Goal: Task Accomplishment & Management: Use online tool/utility

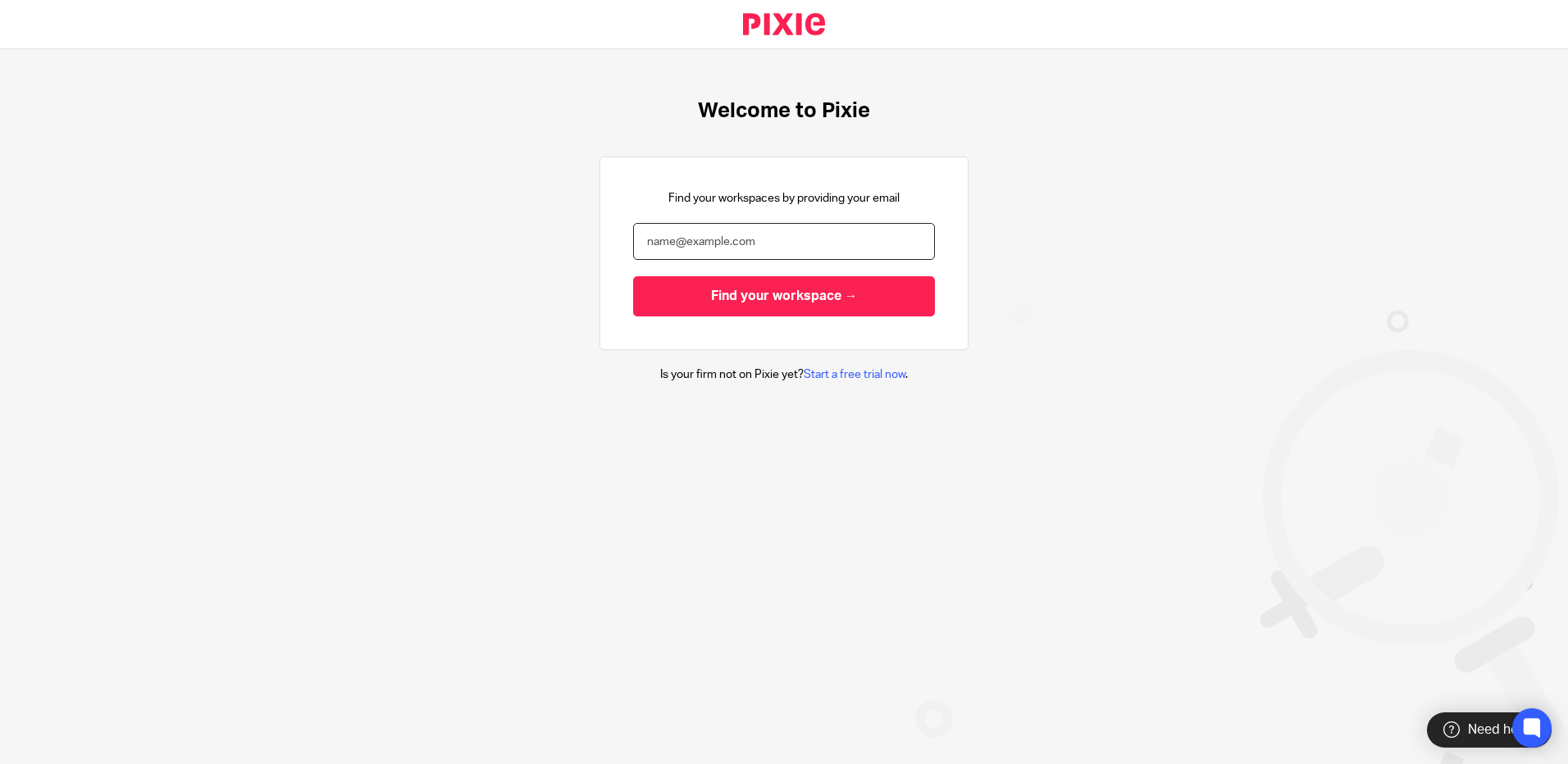
click at [724, 244] on input "email" at bounding box center [784, 241] width 302 height 37
type input "heather.barnes@xeinadin.com"
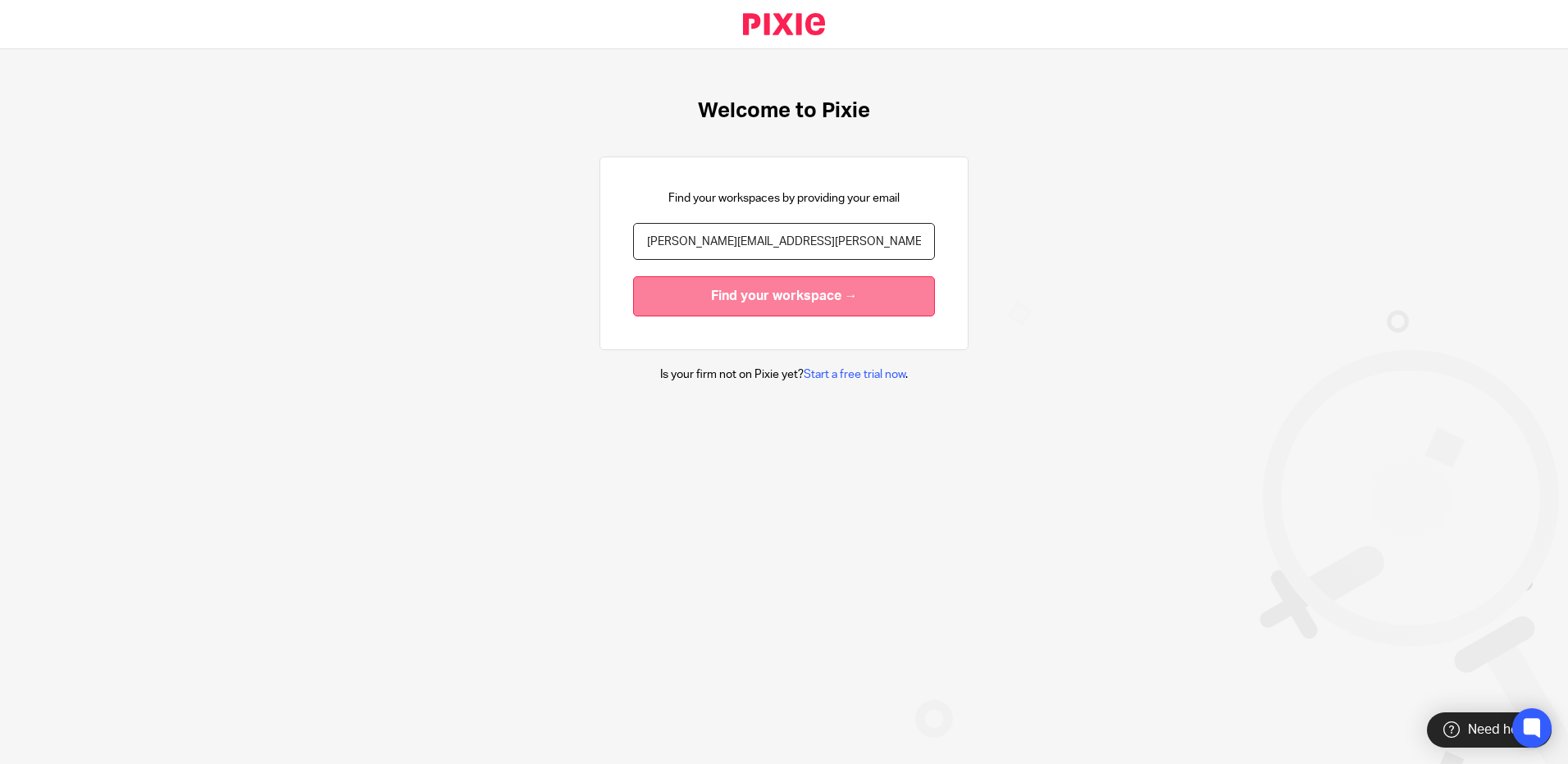
click at [747, 292] on input "Find your workspace →" at bounding box center [784, 296] width 302 height 40
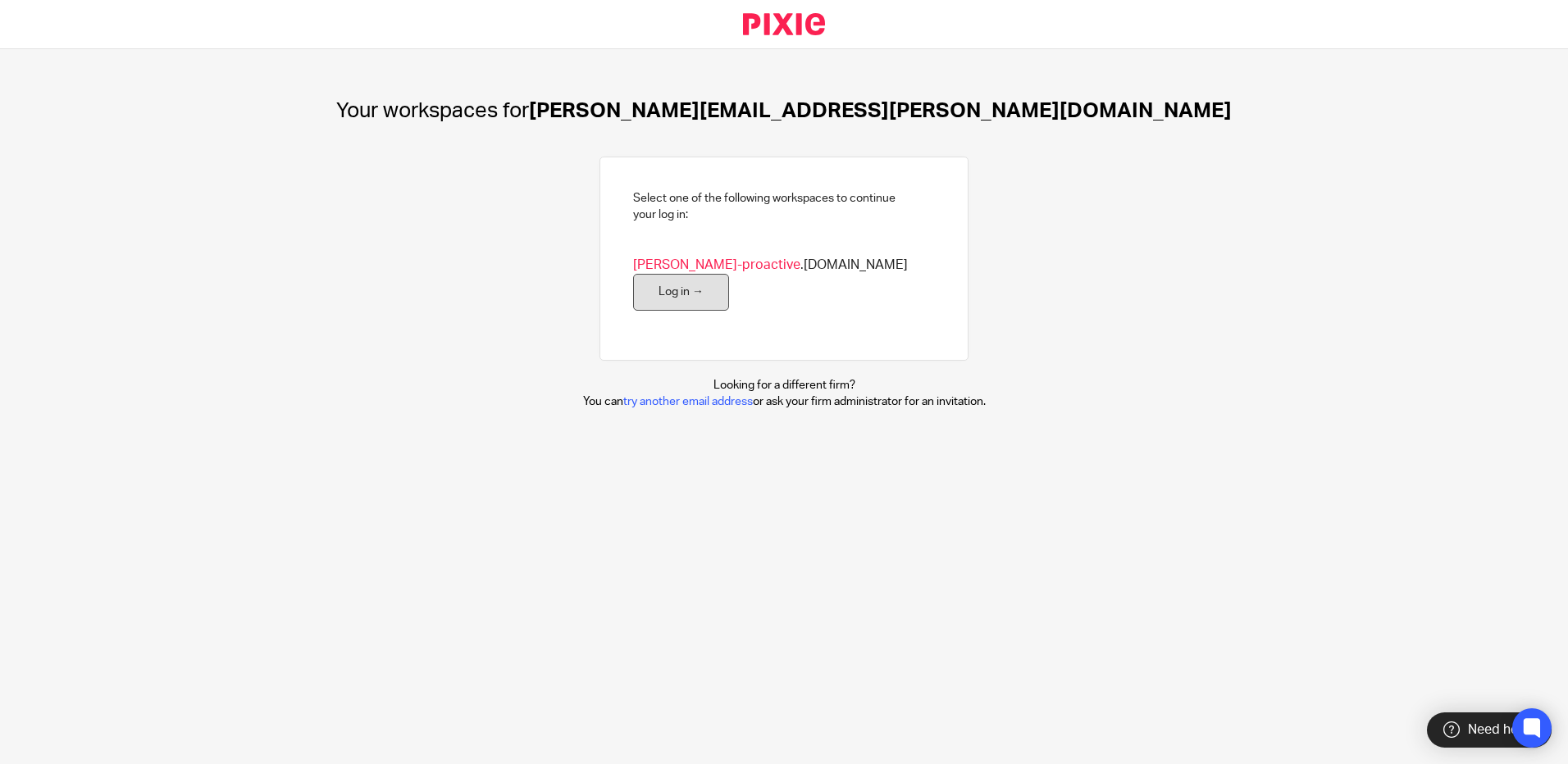
click at [729, 279] on link "Log in →" at bounding box center [681, 292] width 96 height 37
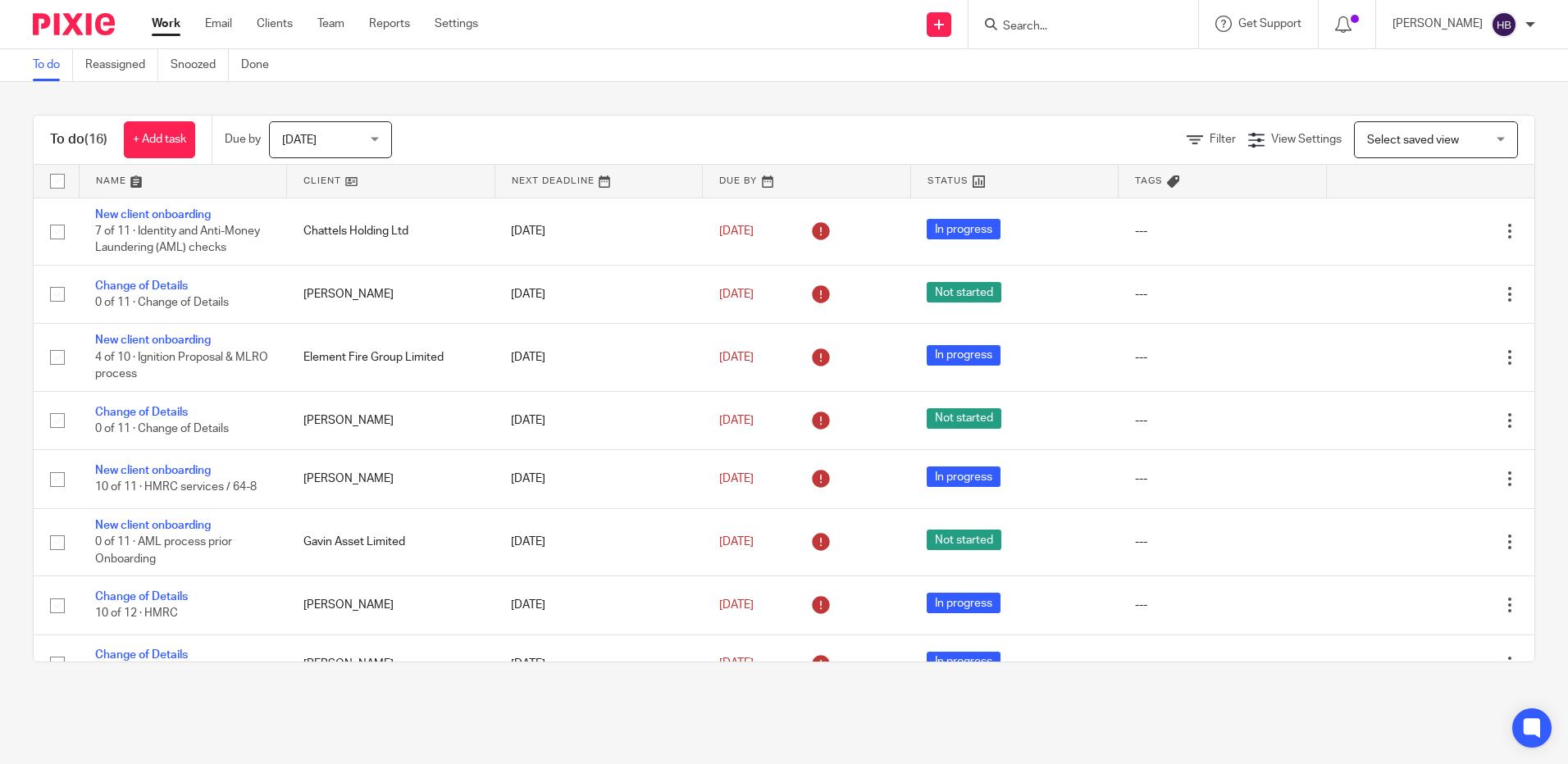
click at [1044, 23] on input "Search" at bounding box center [1075, 27] width 148 height 15
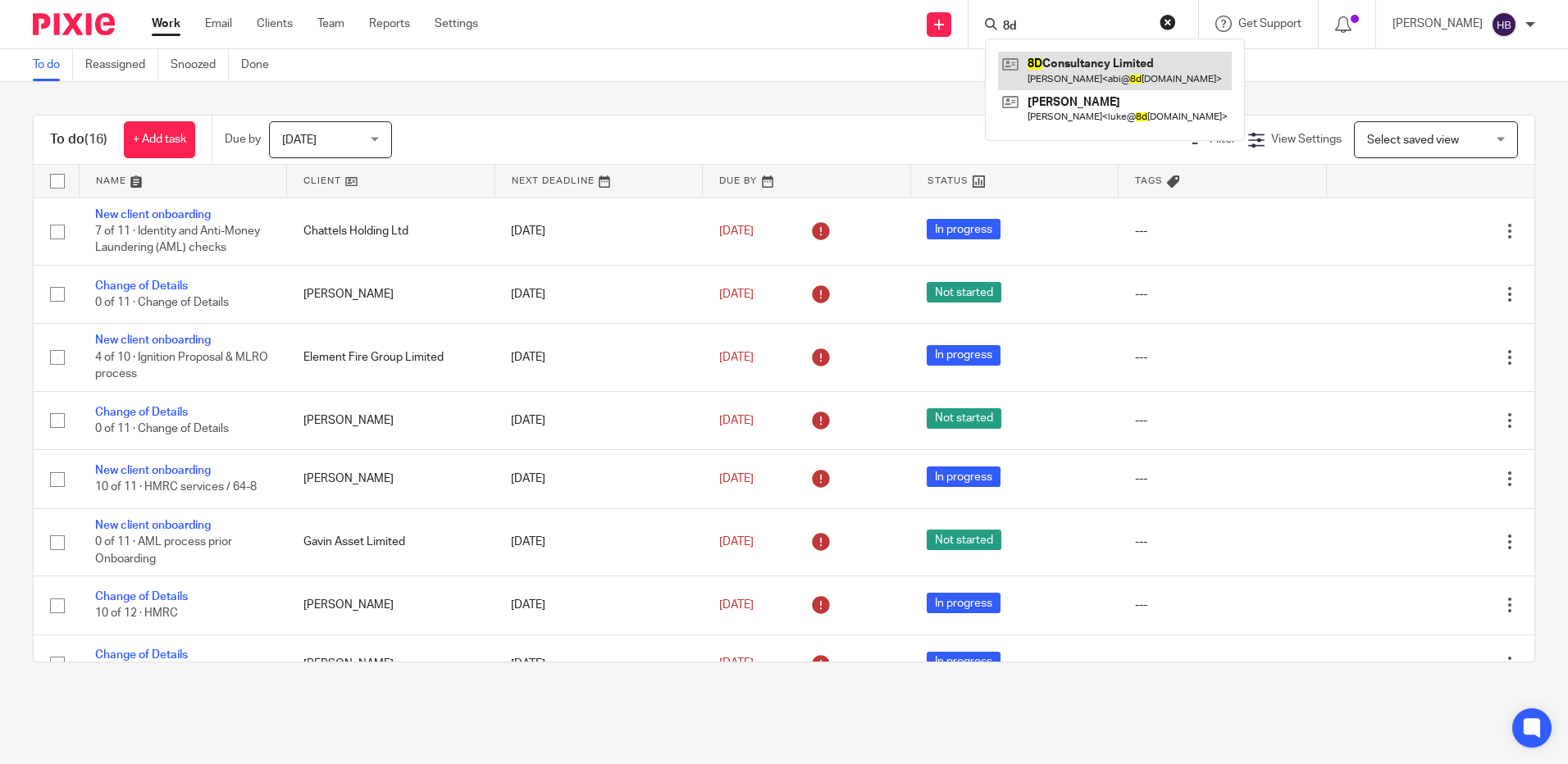
type input "8d"
click at [1099, 60] on link at bounding box center [1115, 71] width 233 height 38
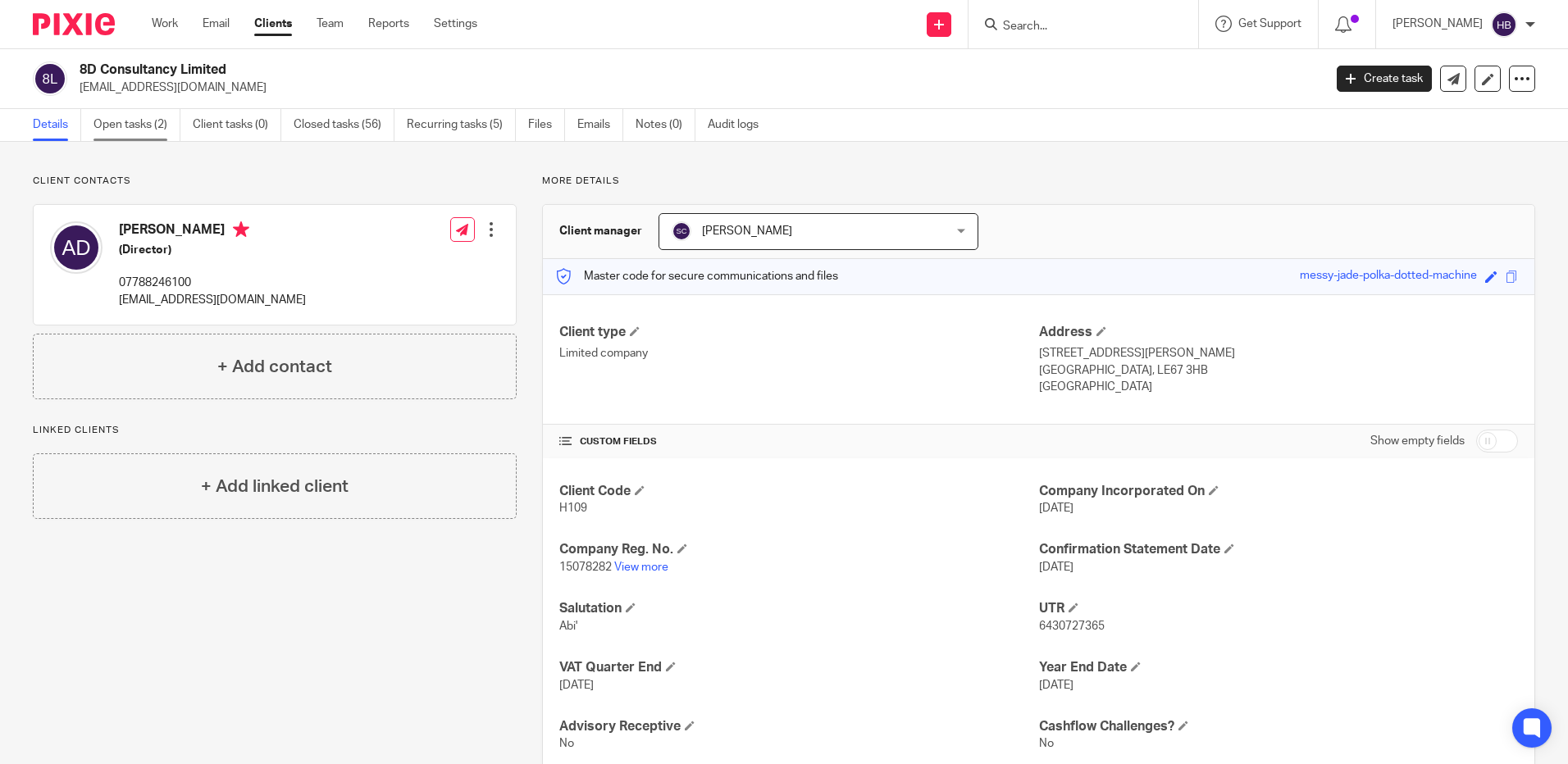
click at [132, 121] on link "Open tasks (2)" at bounding box center [137, 125] width 87 height 32
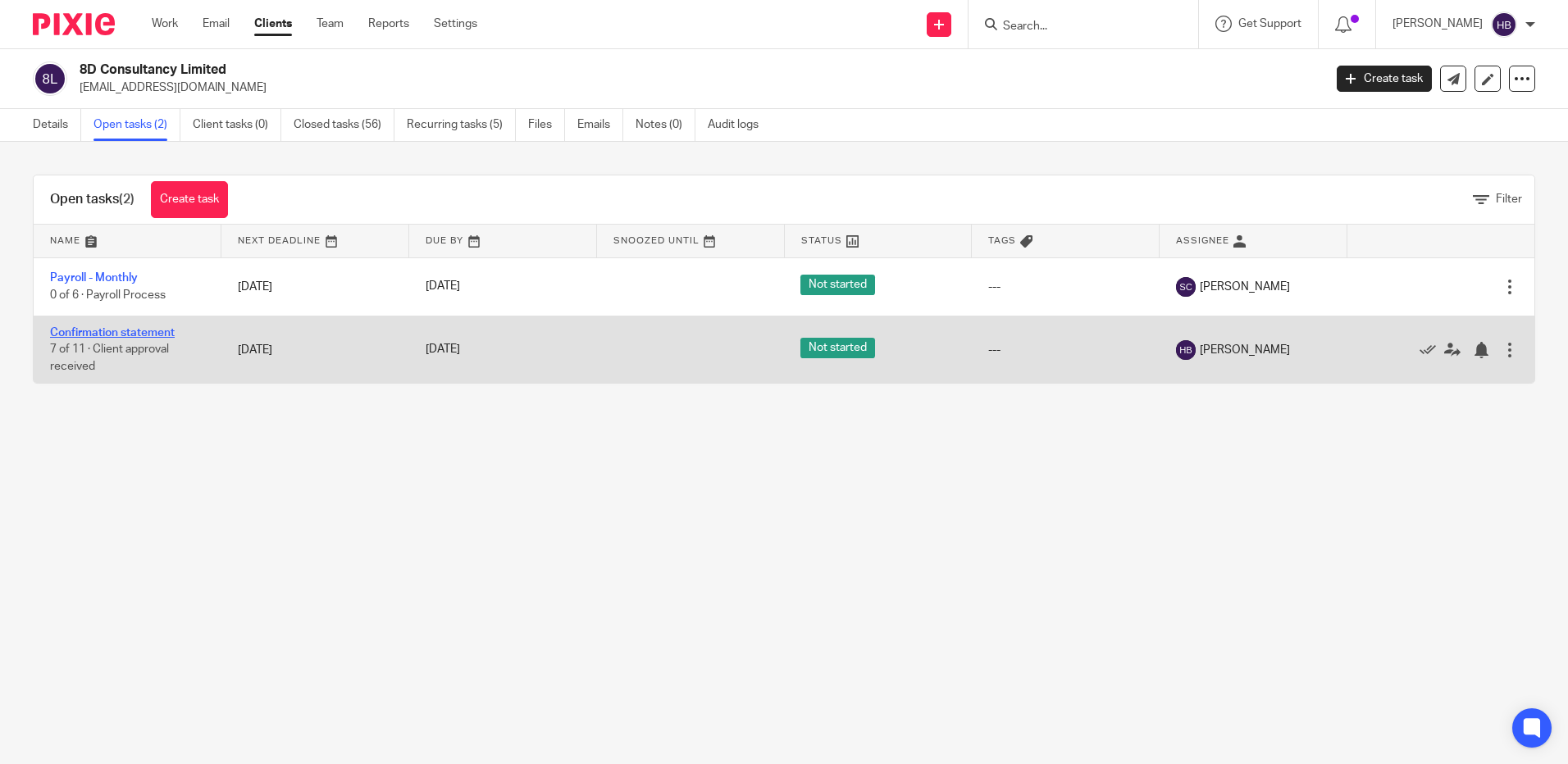
click at [134, 332] on link "Confirmation statement" at bounding box center [112, 333] width 125 height 12
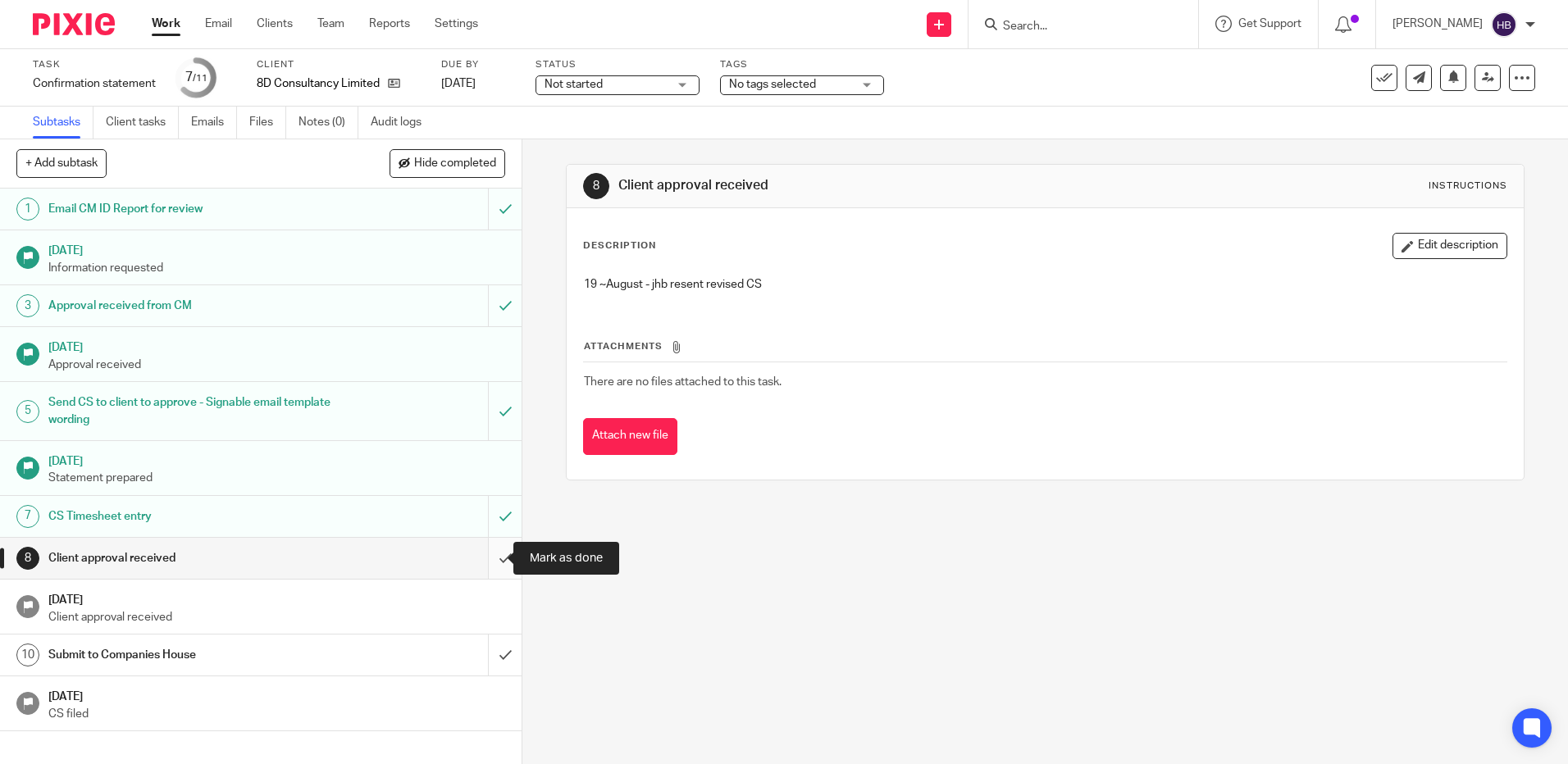
click at [489, 557] on input "submit" at bounding box center [260, 558] width 522 height 41
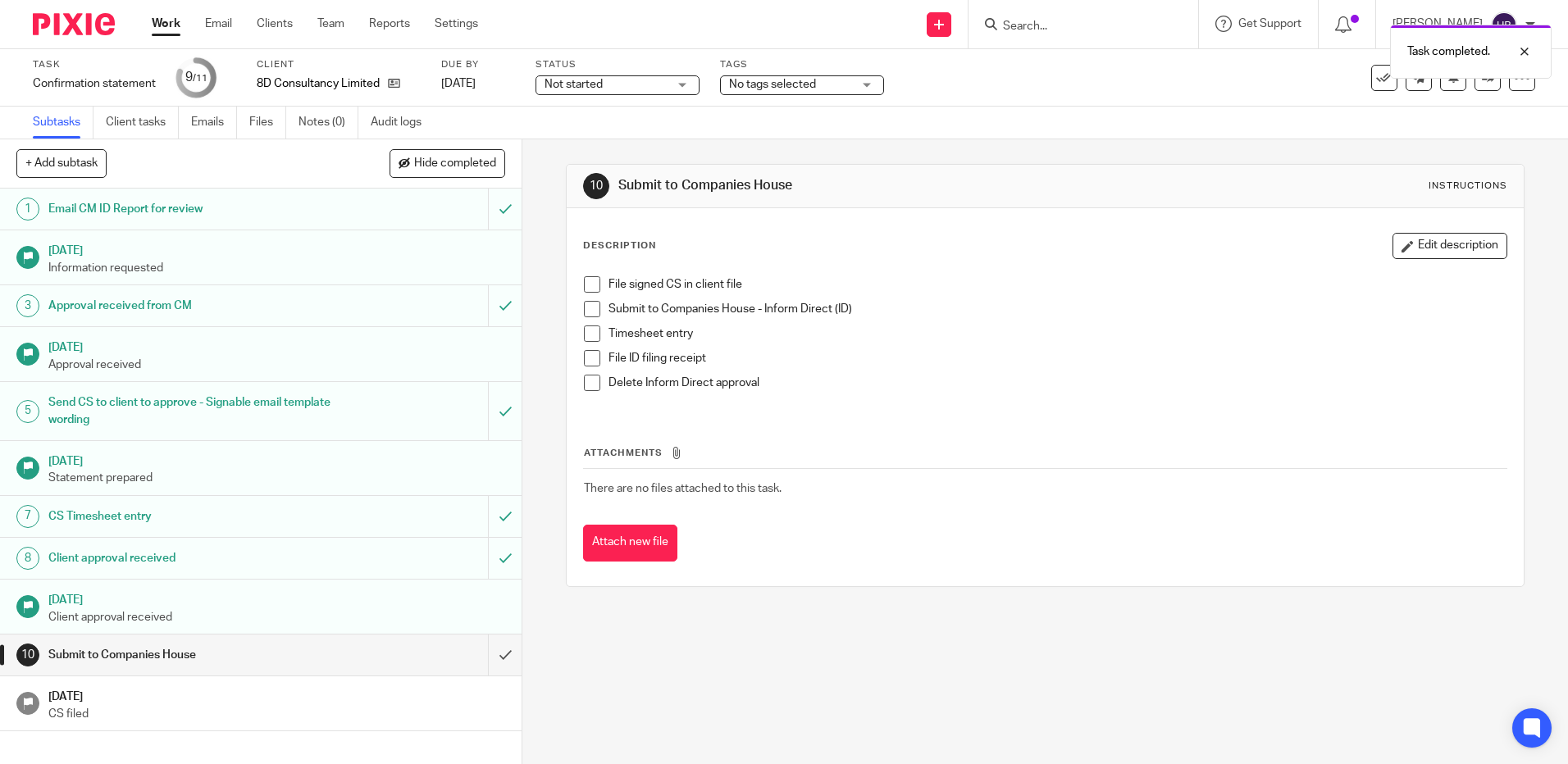
click at [584, 283] on span at bounding box center [591, 284] width 16 height 16
click at [588, 307] on span at bounding box center [591, 309] width 16 height 16
click at [588, 333] on span at bounding box center [591, 333] width 16 height 16
click at [587, 357] on span at bounding box center [591, 358] width 16 height 16
click at [586, 381] on span at bounding box center [591, 383] width 16 height 16
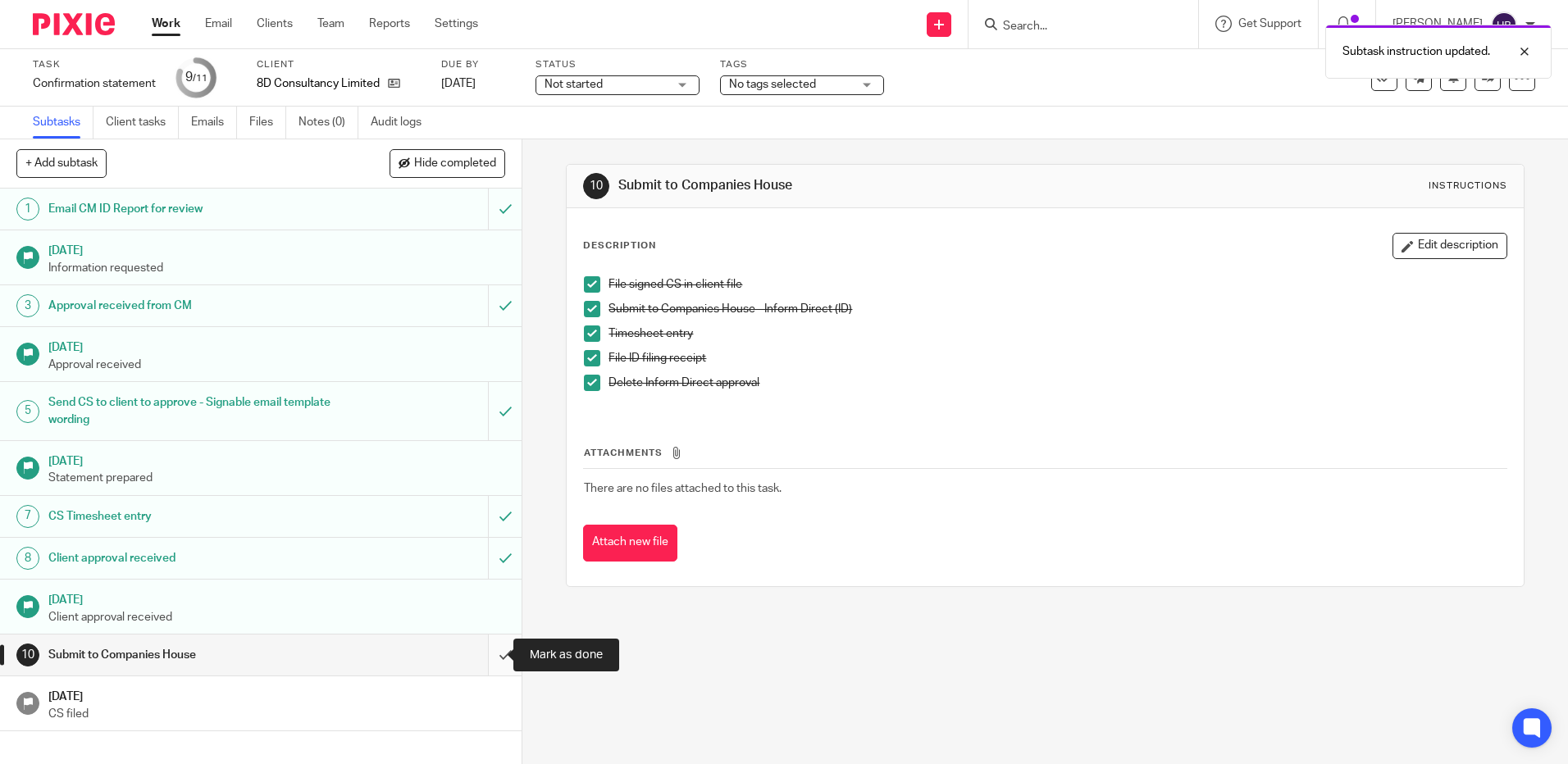
click at [487, 653] on input "submit" at bounding box center [260, 654] width 522 height 41
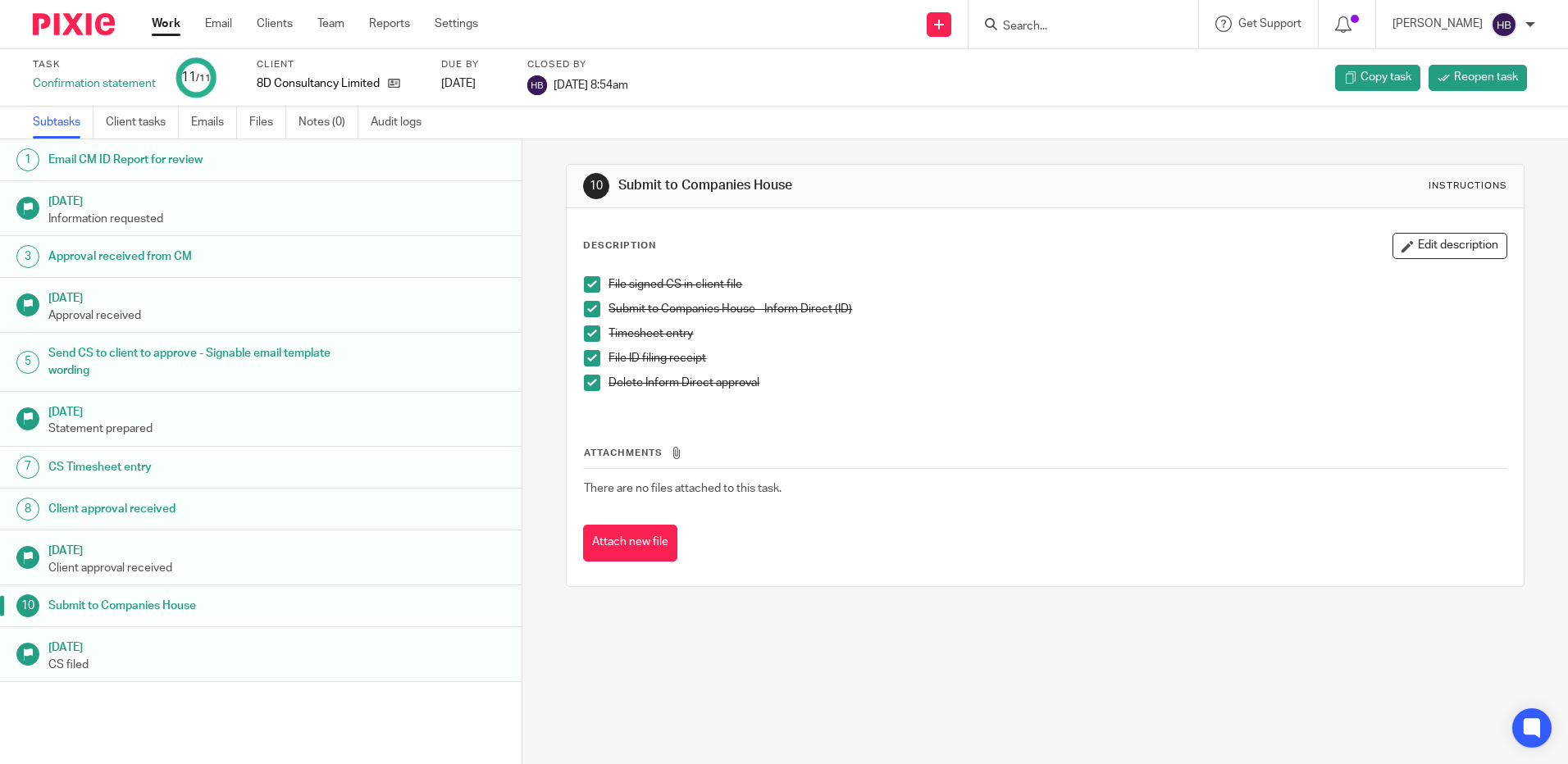
click at [1040, 22] on input "Search" at bounding box center [1075, 27] width 148 height 15
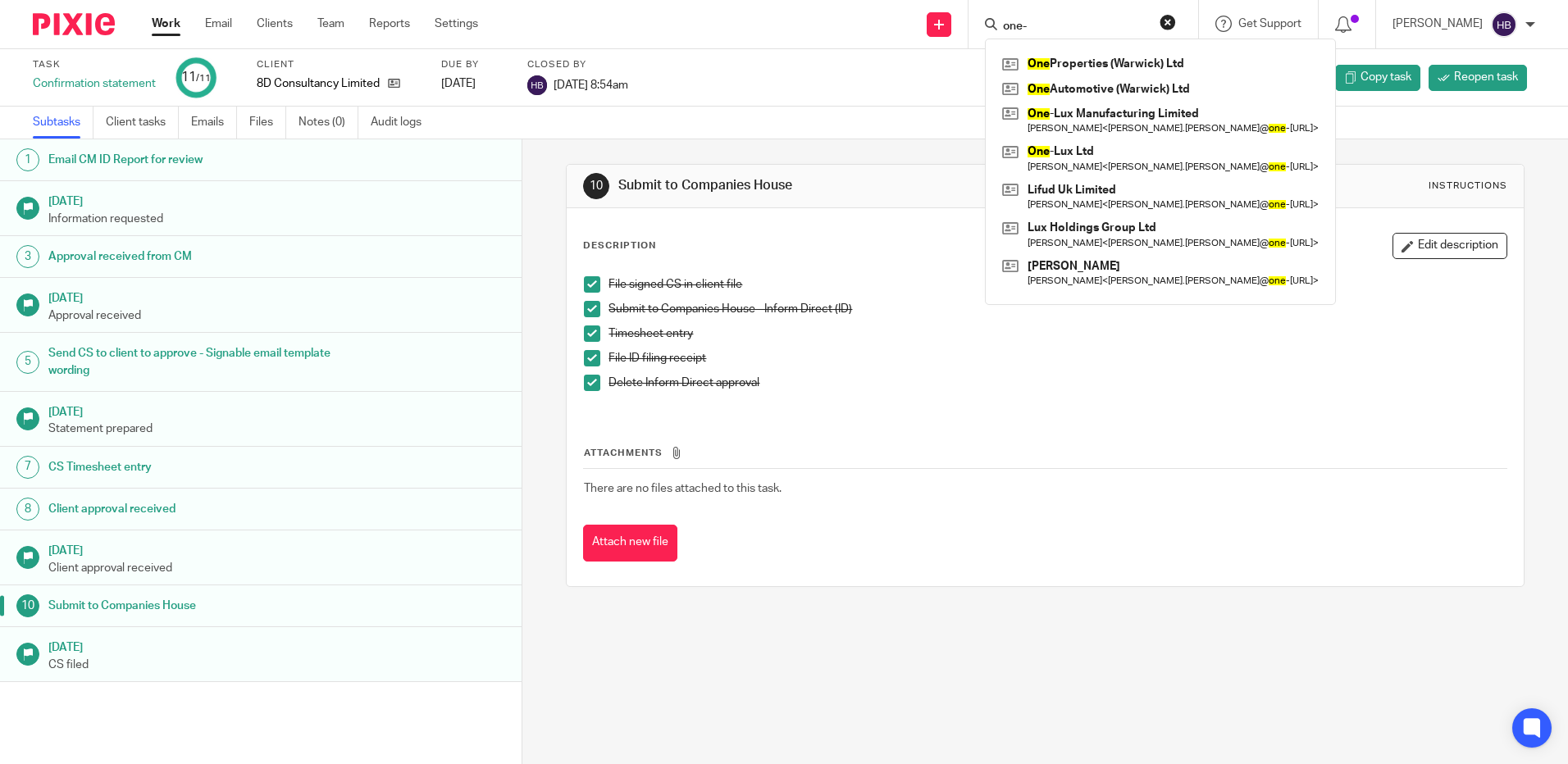
type input "one-"
click button "submit" at bounding box center [0, 0] width 0 height 0
click at [1089, 150] on link at bounding box center [1161, 159] width 325 height 38
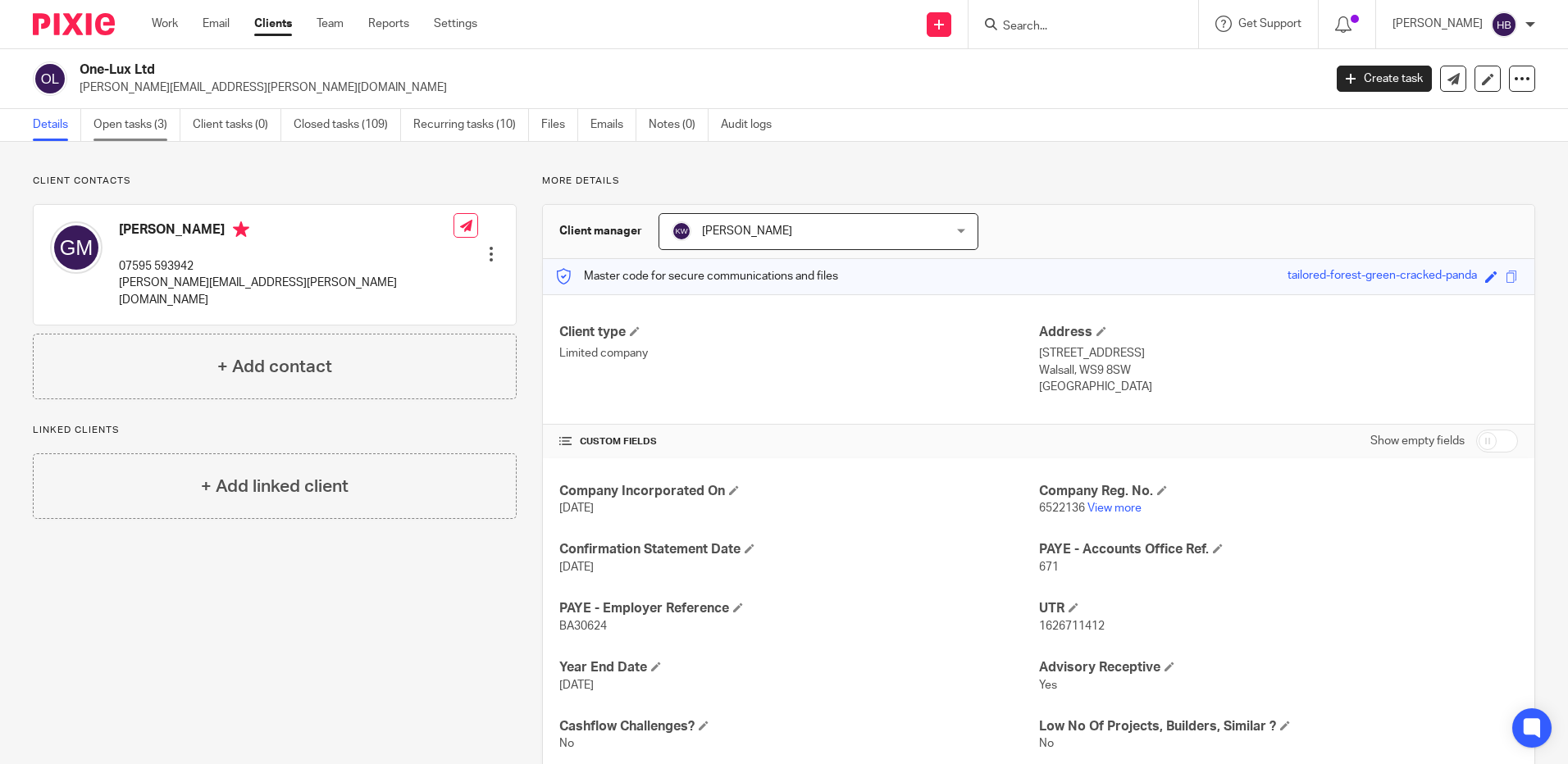
click at [114, 127] on link "Open tasks (3)" at bounding box center [137, 125] width 87 height 32
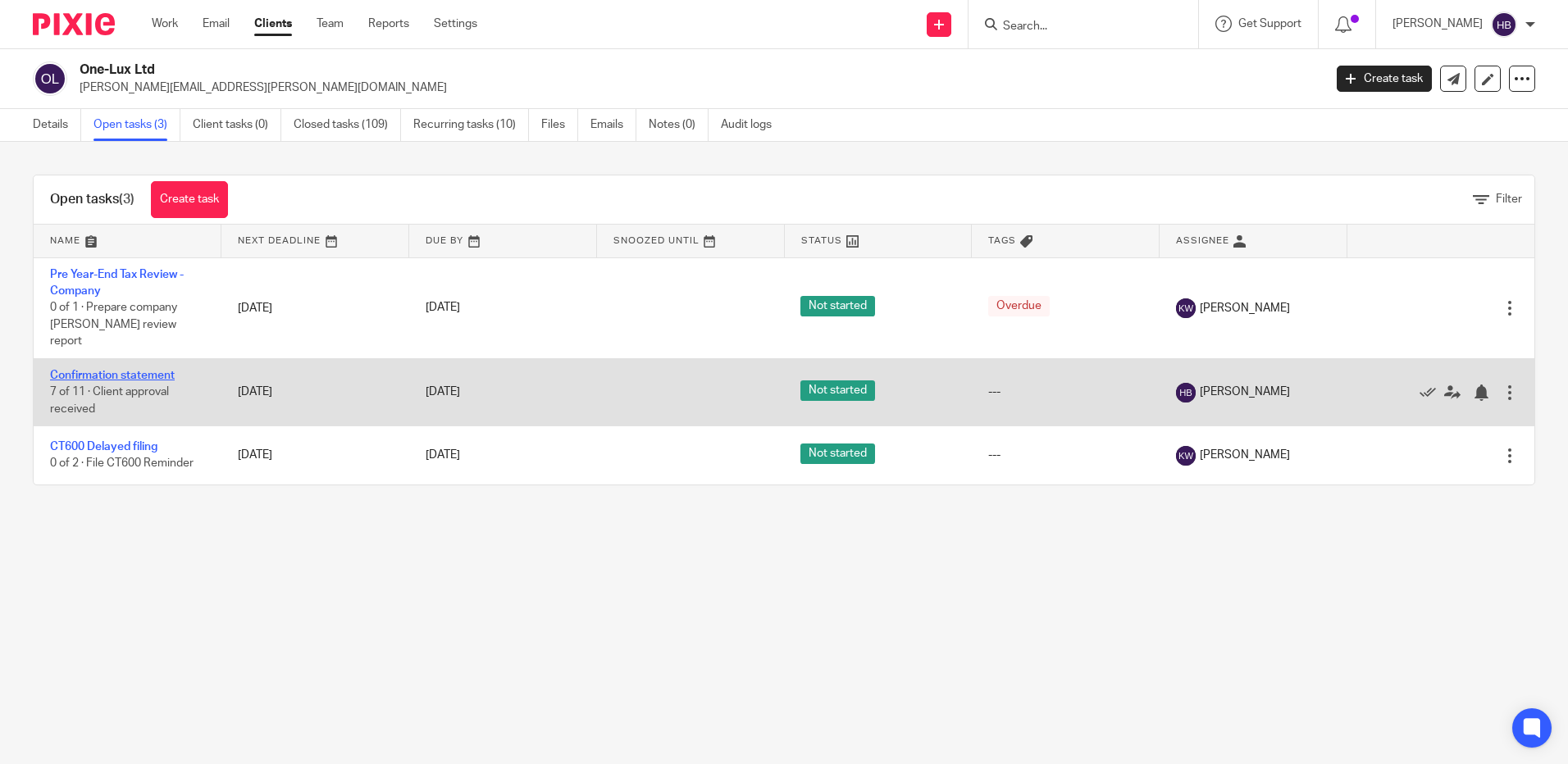
click at [111, 370] on link "Confirmation statement" at bounding box center [112, 376] width 125 height 12
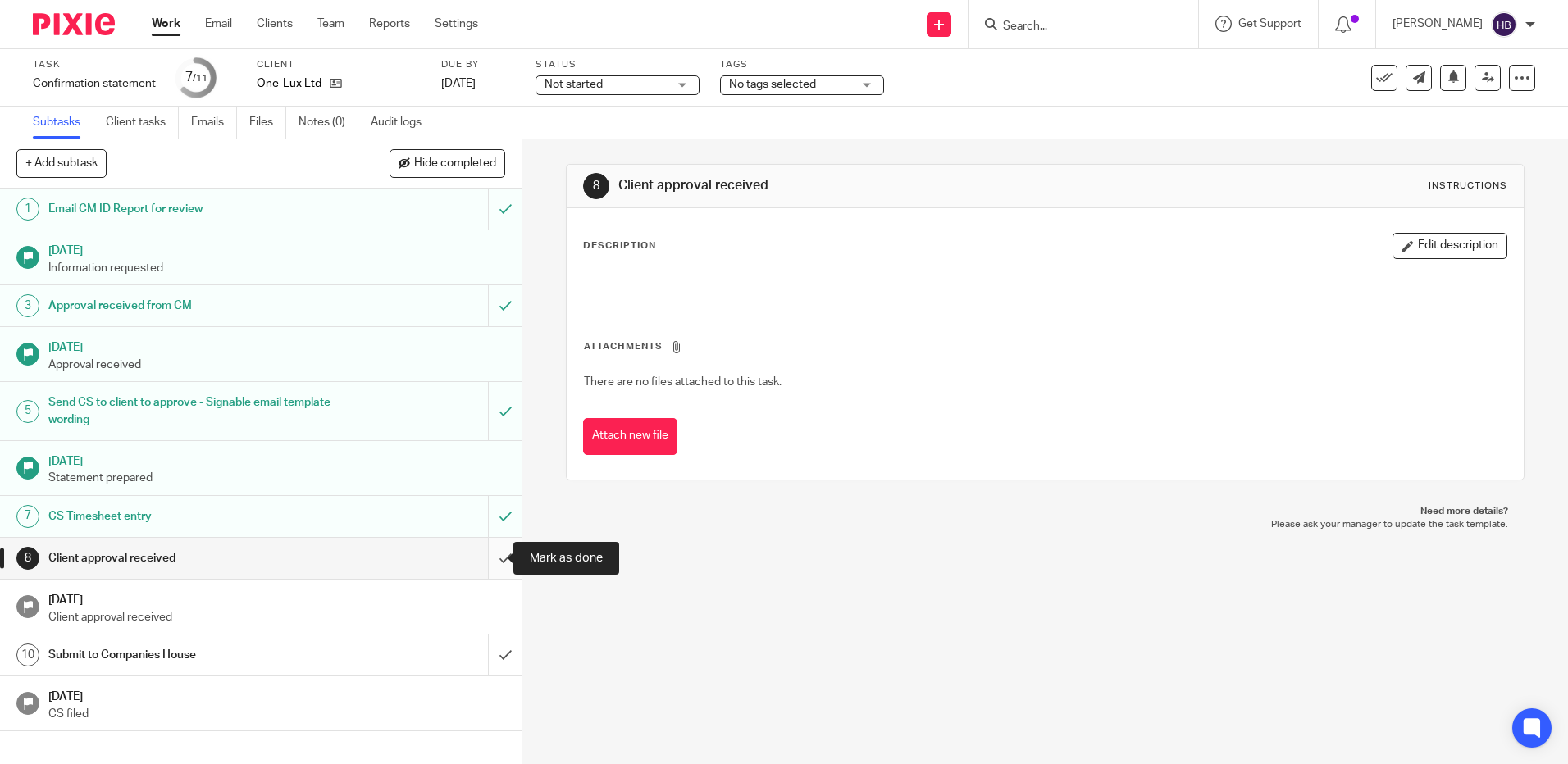
click at [485, 559] on input "submit" at bounding box center [260, 558] width 522 height 41
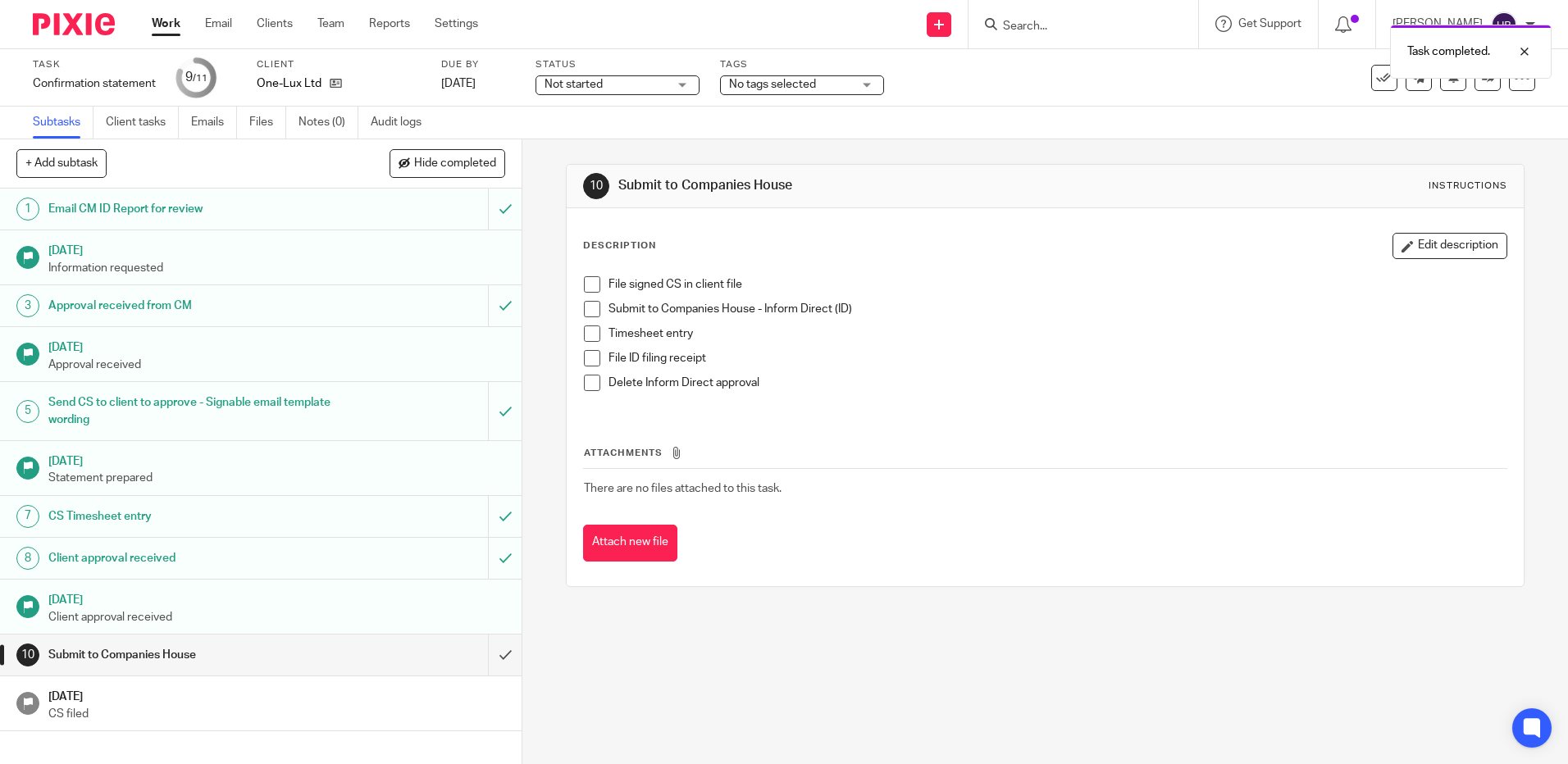
click at [588, 284] on span at bounding box center [591, 284] width 16 height 16
click at [592, 308] on span at bounding box center [591, 309] width 16 height 16
click at [590, 332] on span at bounding box center [591, 333] width 16 height 16
click at [589, 355] on span at bounding box center [591, 358] width 16 height 16
click at [588, 384] on span at bounding box center [591, 383] width 16 height 16
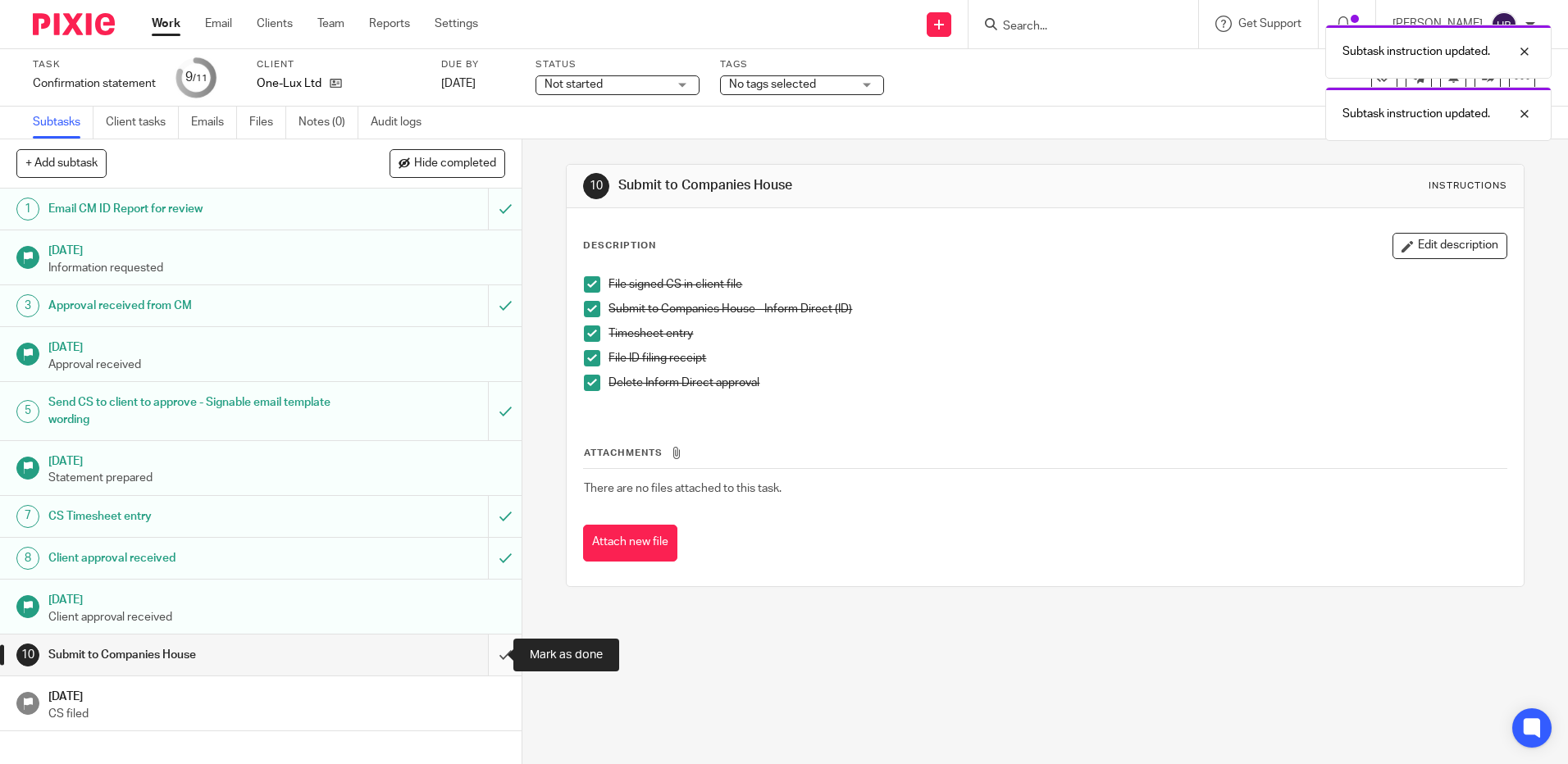
click at [490, 654] on input "submit" at bounding box center [260, 654] width 522 height 41
